Goal: Transaction & Acquisition: Subscribe to service/newsletter

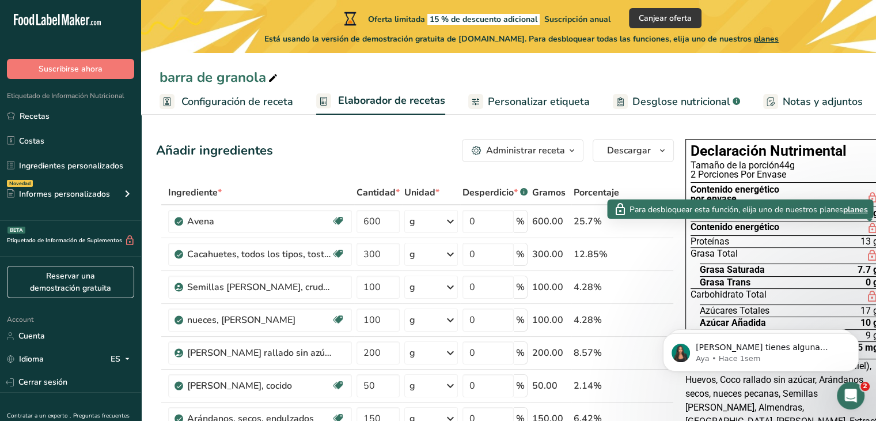
click at [868, 226] on icon at bounding box center [873, 228] width 12 height 14
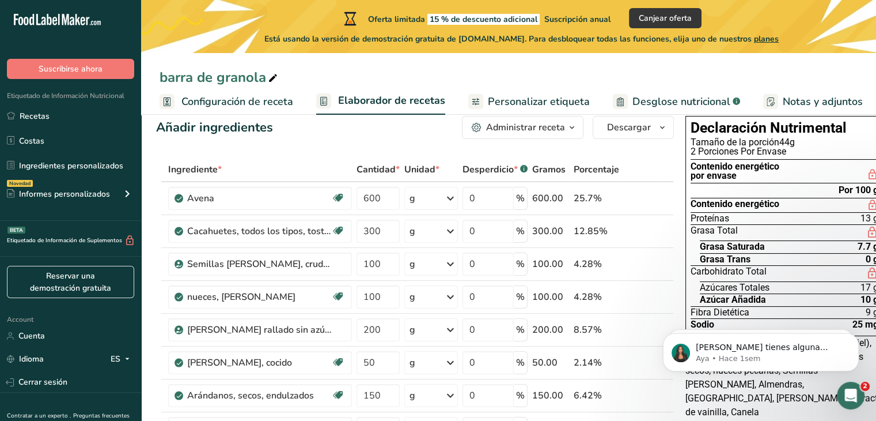
scroll to position [30, 0]
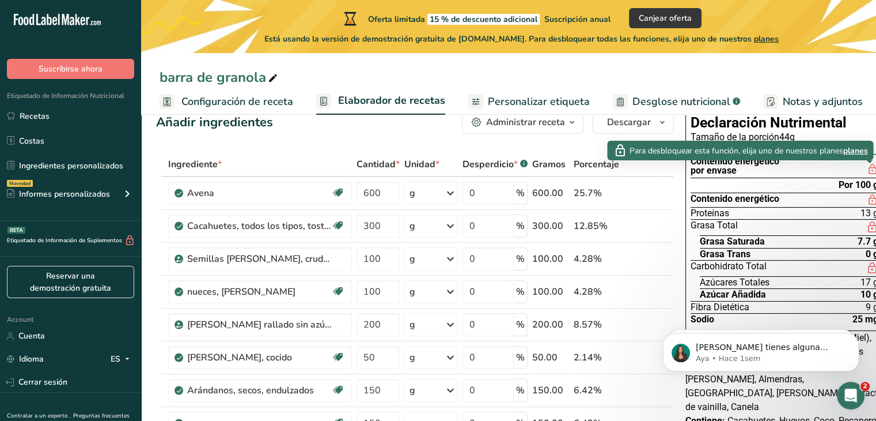
click at [873, 171] on icon at bounding box center [873, 169] width 12 height 14
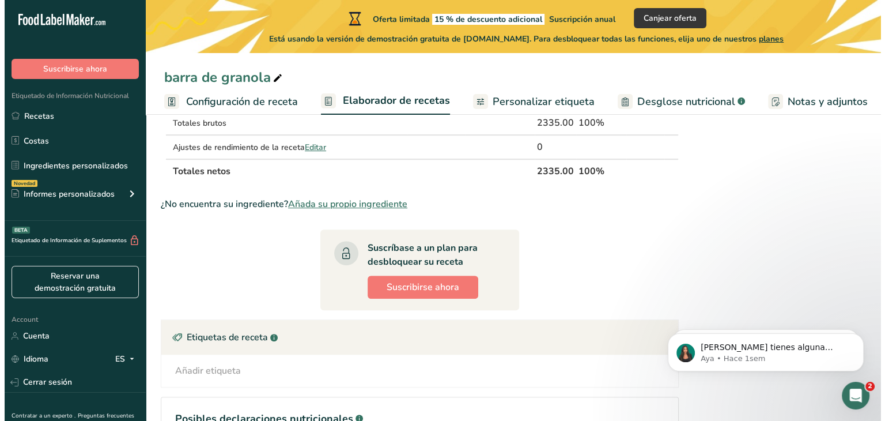
scroll to position [668, 0]
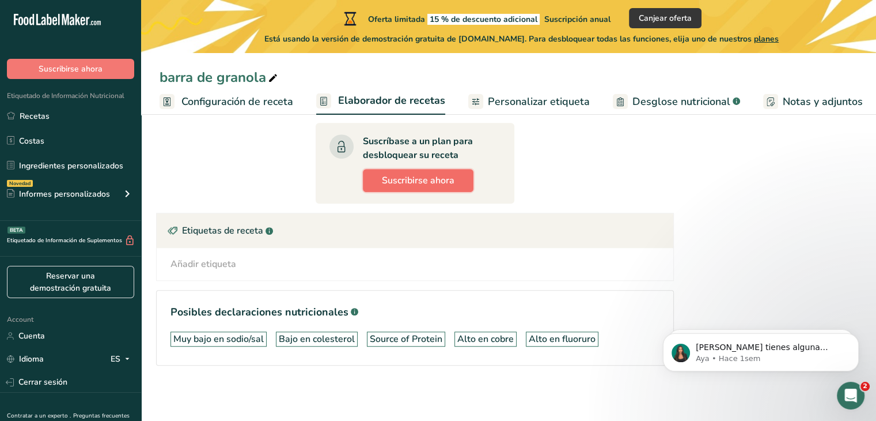
click at [387, 176] on span "Suscribirse ahora" at bounding box center [418, 180] width 73 height 14
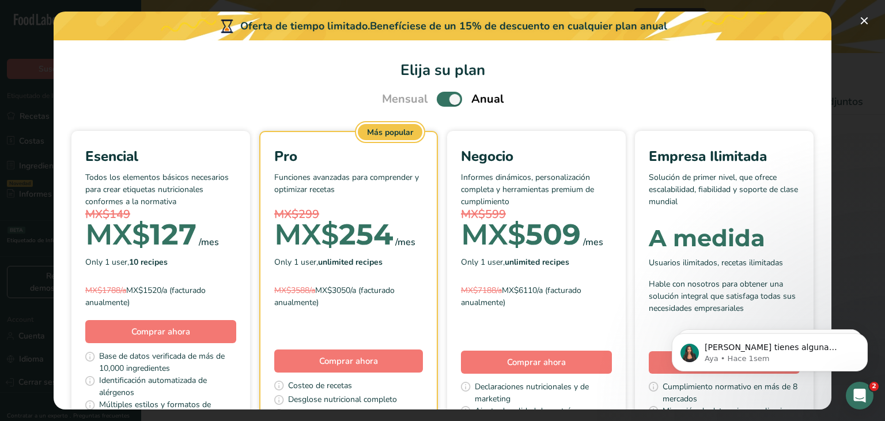
click at [417, 93] on span "Mensual" at bounding box center [405, 98] width 46 height 17
click at [451, 100] on span "Pick Your Pricing Plan Modal" at bounding box center [449, 99] width 25 height 14
click at [444, 100] on input "Pick Your Pricing Plan Modal" at bounding box center [440, 99] width 7 height 7
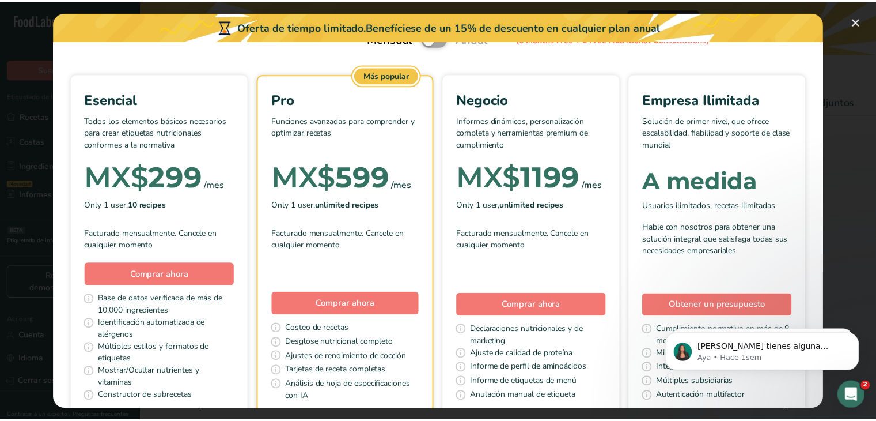
scroll to position [0, 0]
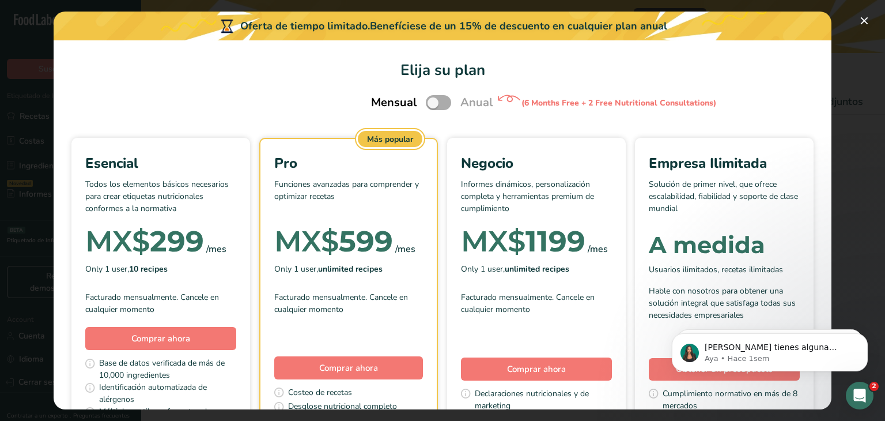
click at [436, 99] on span "Pick Your Pricing Plan Modal" at bounding box center [438, 102] width 25 height 14
click at [433, 99] on input "Pick Your Pricing Plan Modal" at bounding box center [429, 102] width 7 height 7
checkbox input "true"
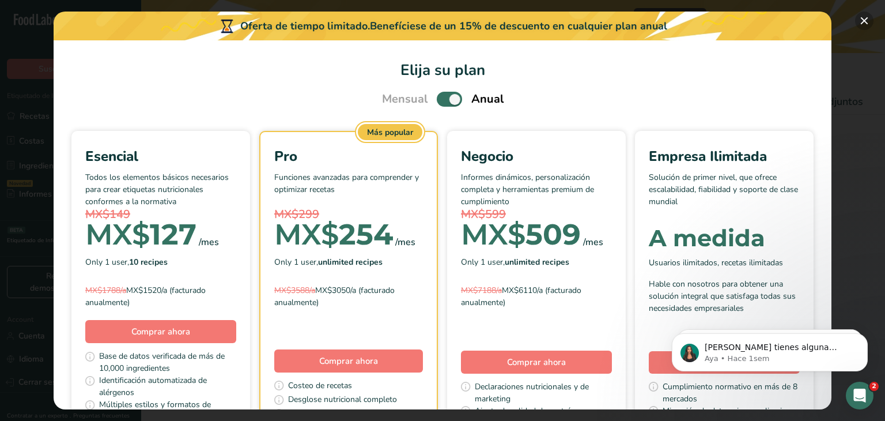
click at [863, 20] on button "Pick Your Pricing Plan Modal" at bounding box center [864, 21] width 18 height 18
